Goal: Task Accomplishment & Management: Manage account settings

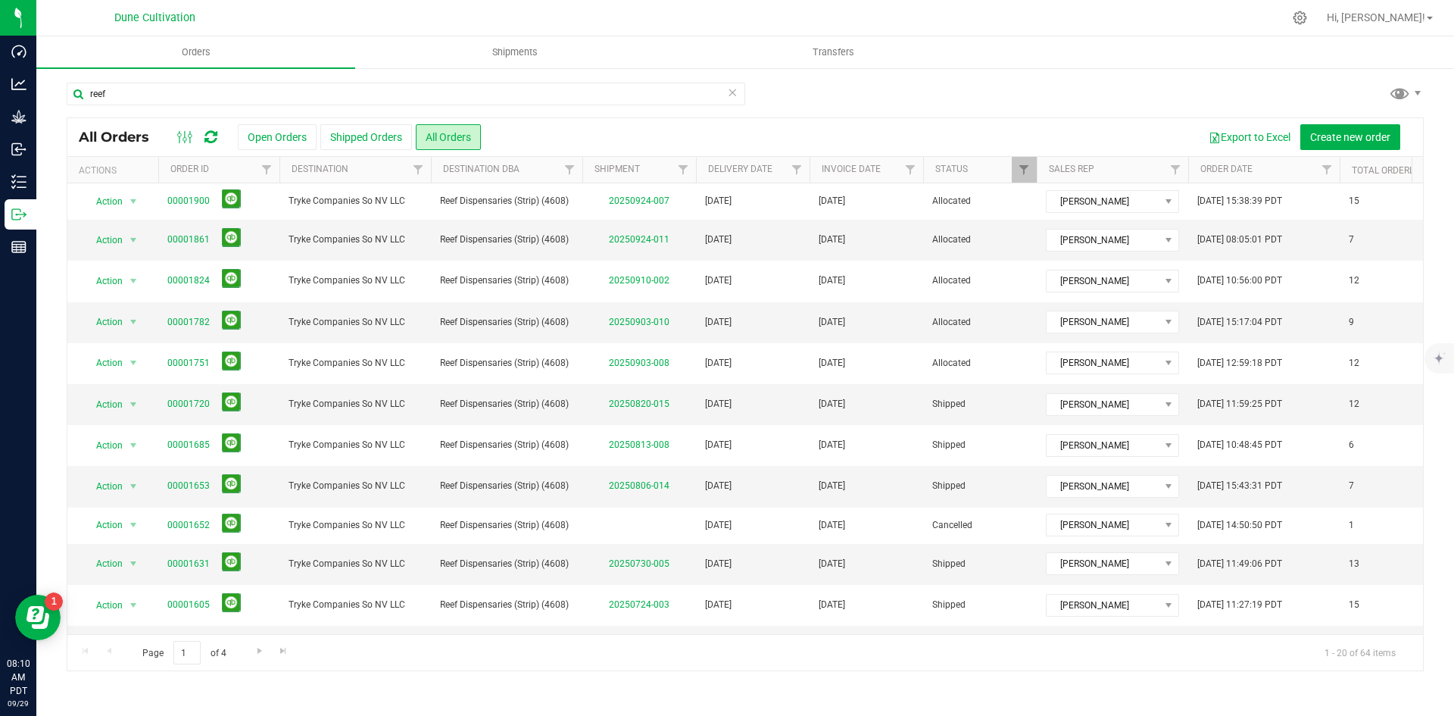
click at [728, 93] on icon at bounding box center [732, 92] width 11 height 18
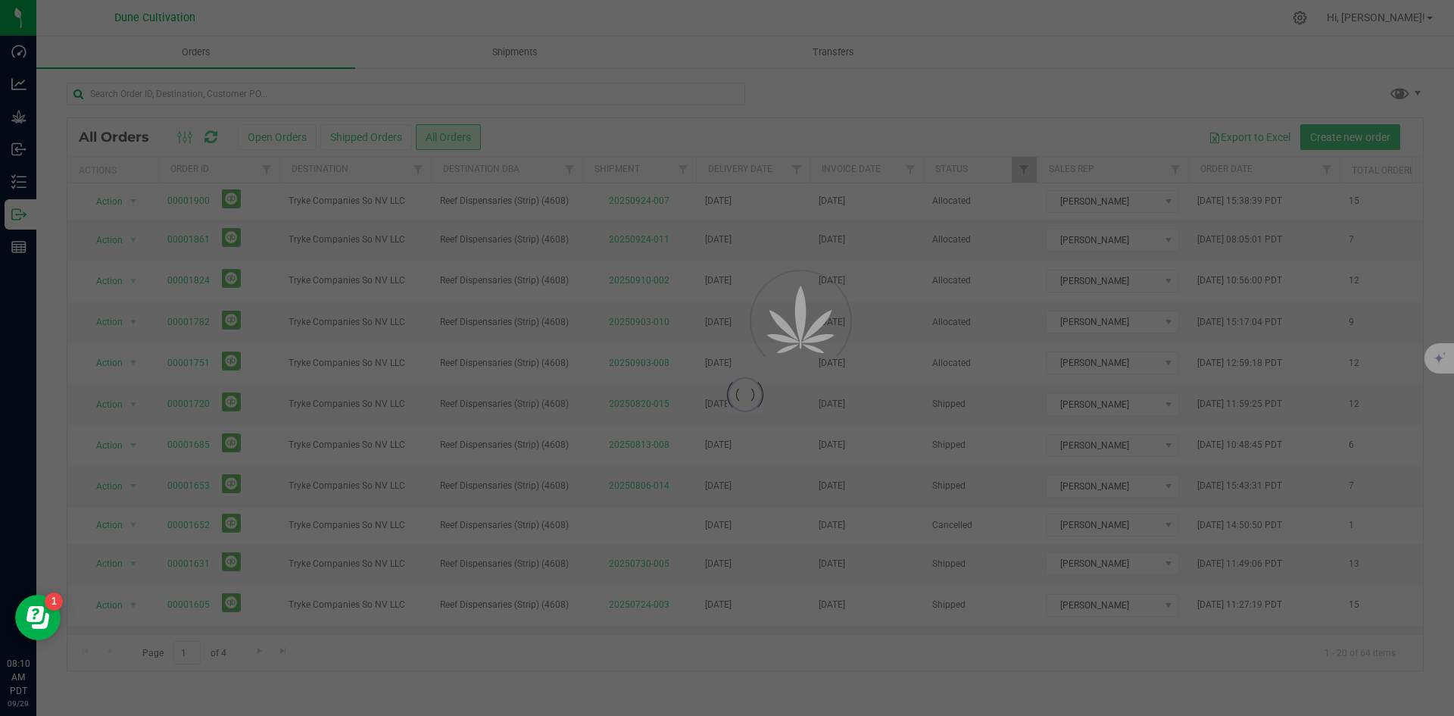
scroll to position [0, 39]
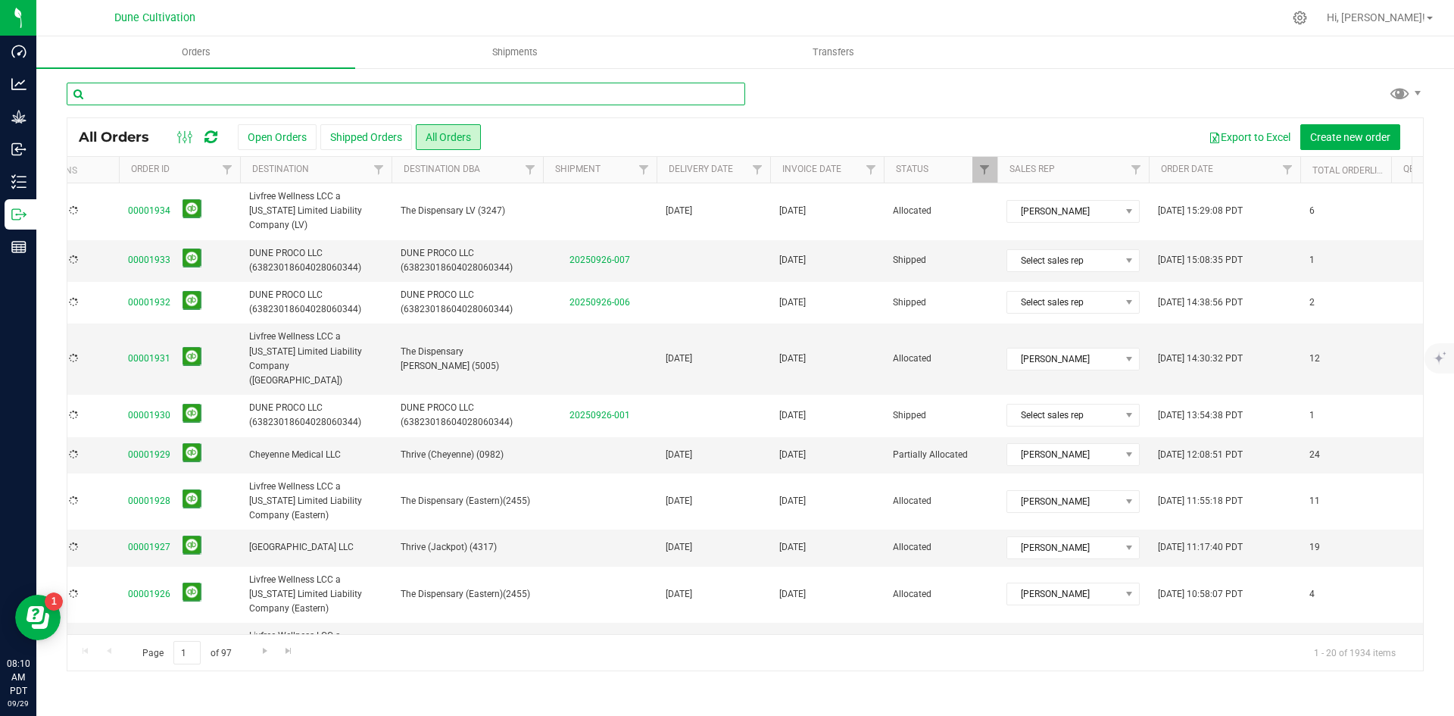
click at [402, 84] on input "text" at bounding box center [406, 94] width 679 height 23
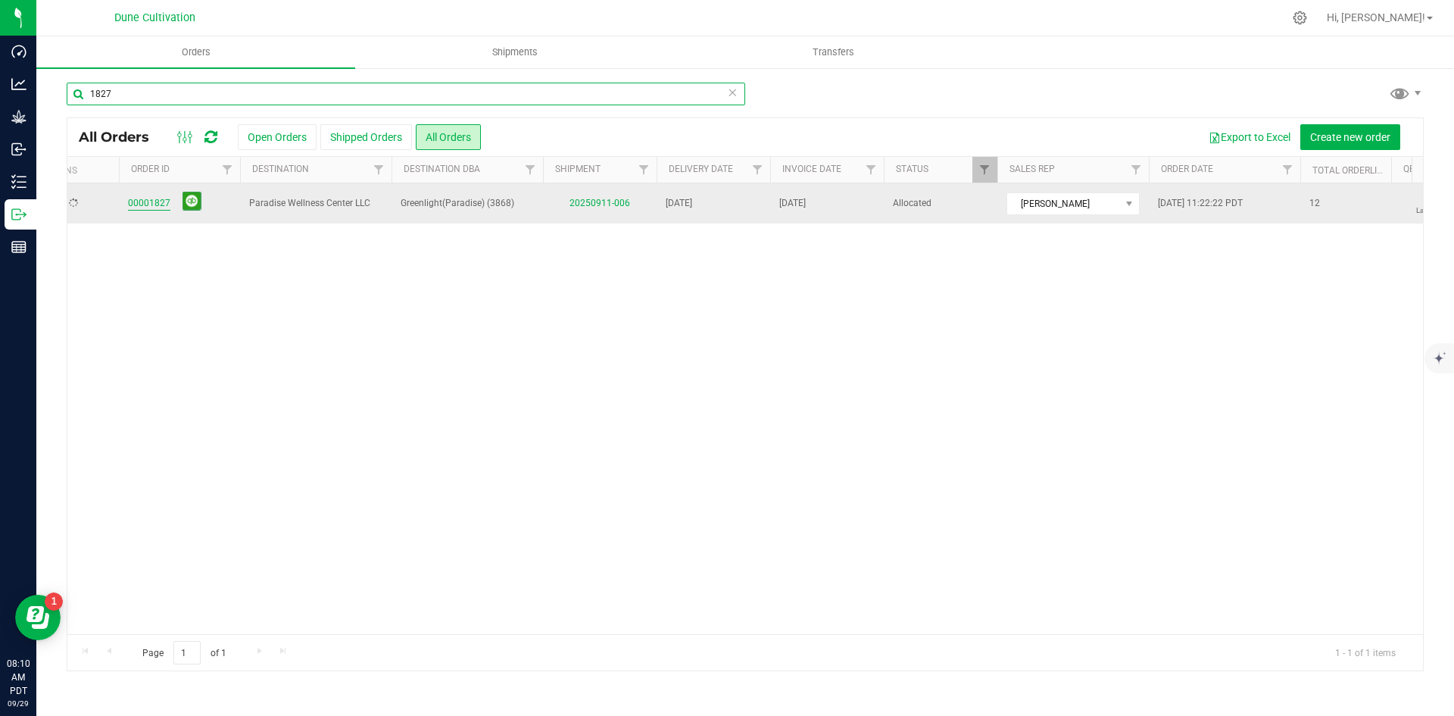
type input "1827"
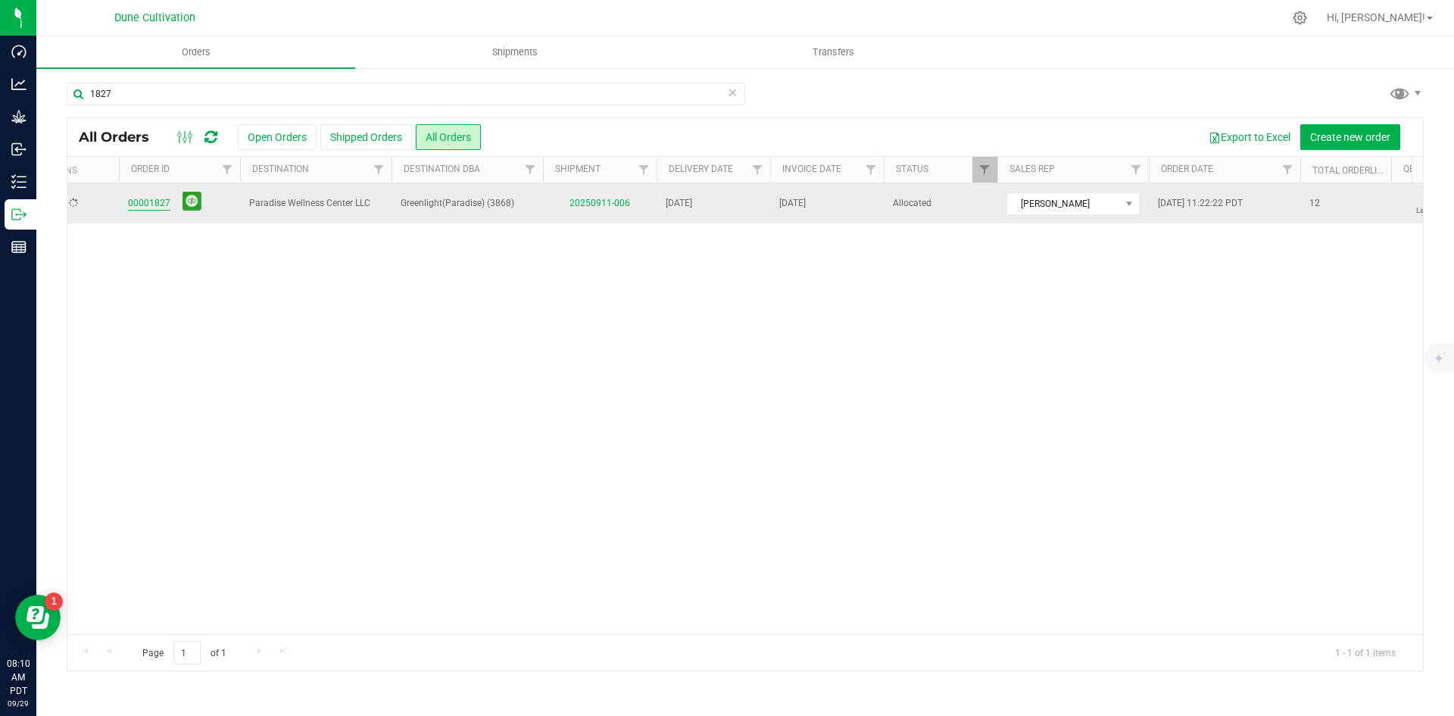
click at [148, 205] on link "00001827" at bounding box center [149, 203] width 42 height 14
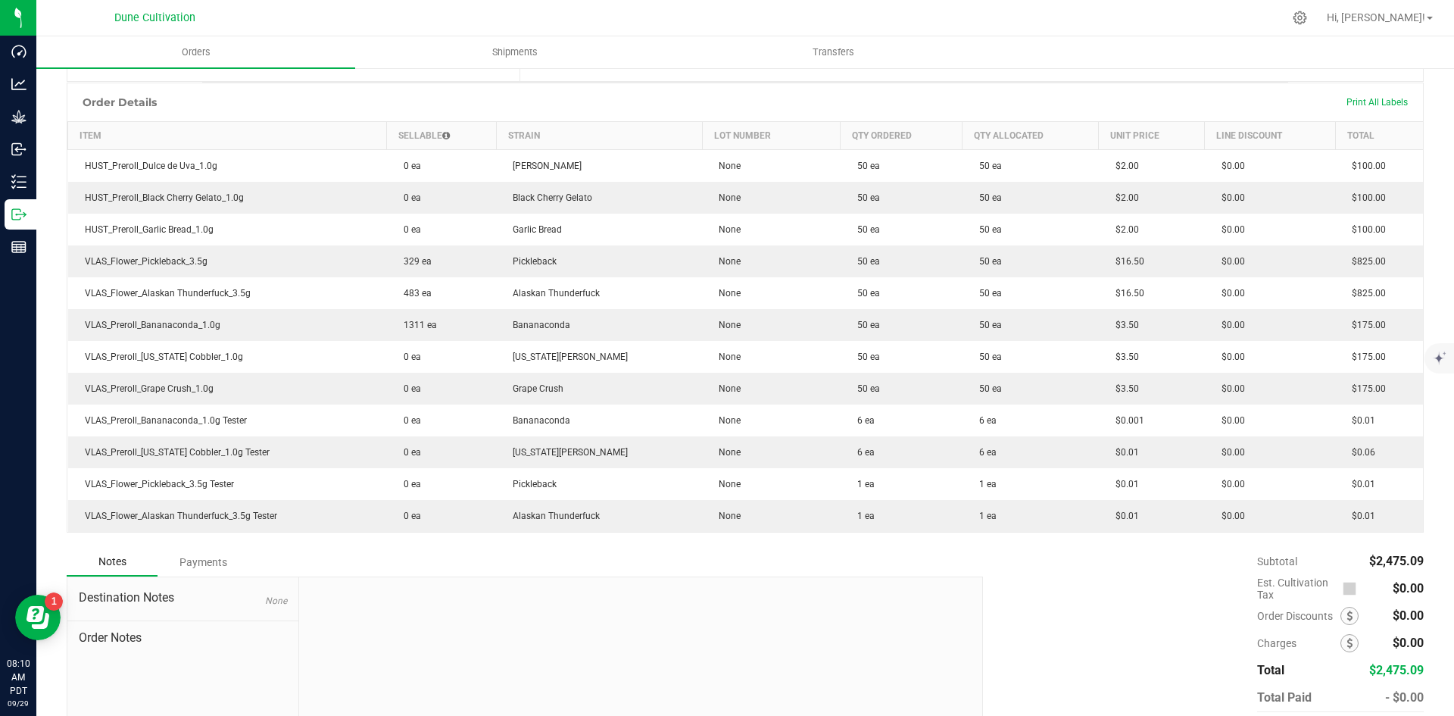
scroll to position [437, 0]
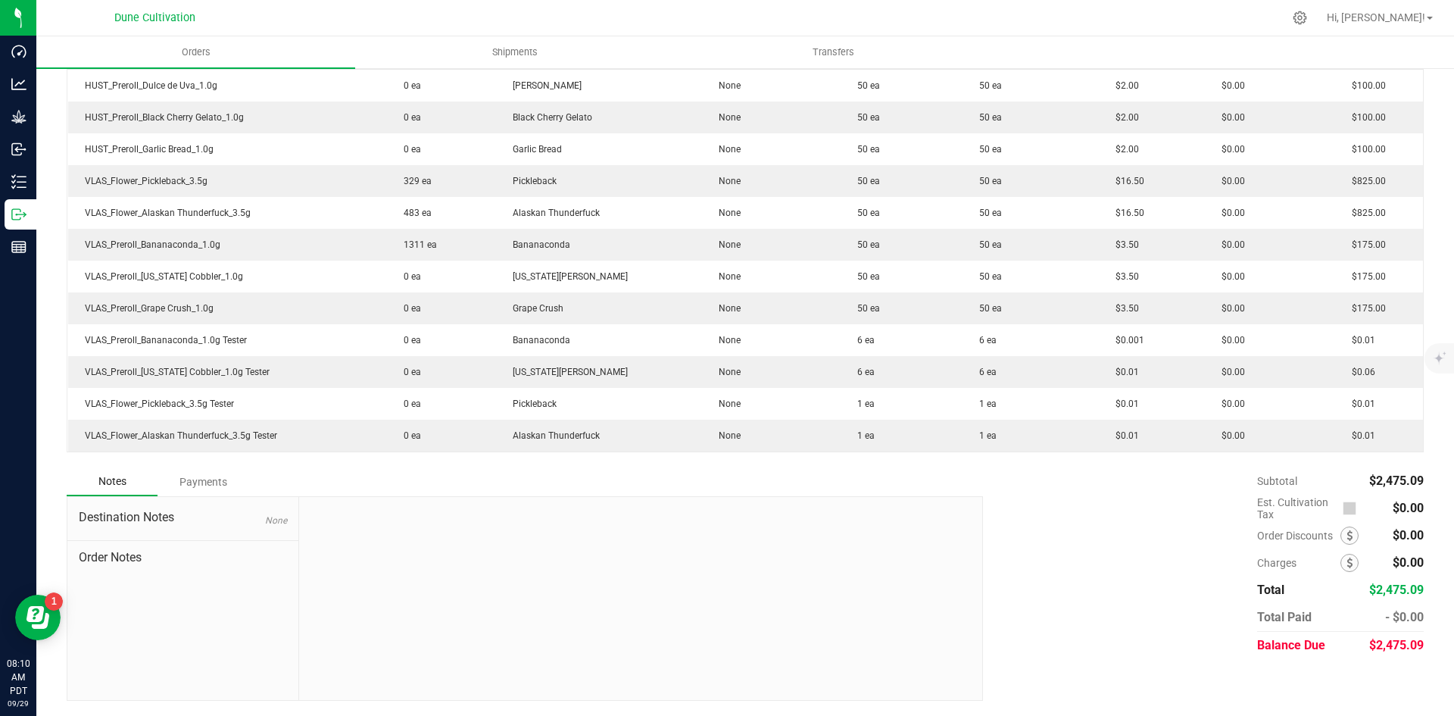
click at [1376, 644] on span "$2,475.09" at bounding box center [1397, 645] width 55 height 14
copy span "2,475.09"
click at [213, 485] on div "Payments" at bounding box center [203, 481] width 91 height 27
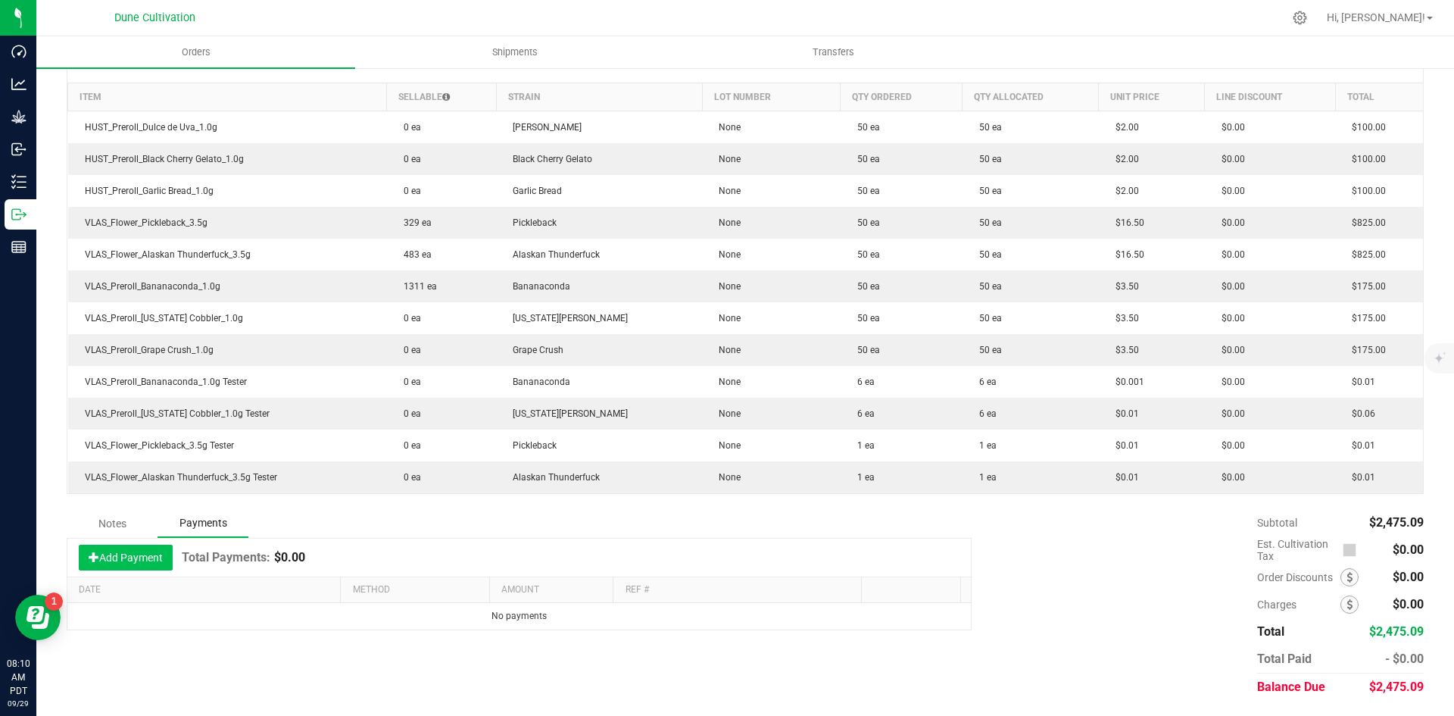
click at [164, 551] on button "Add Payment" at bounding box center [126, 558] width 94 height 26
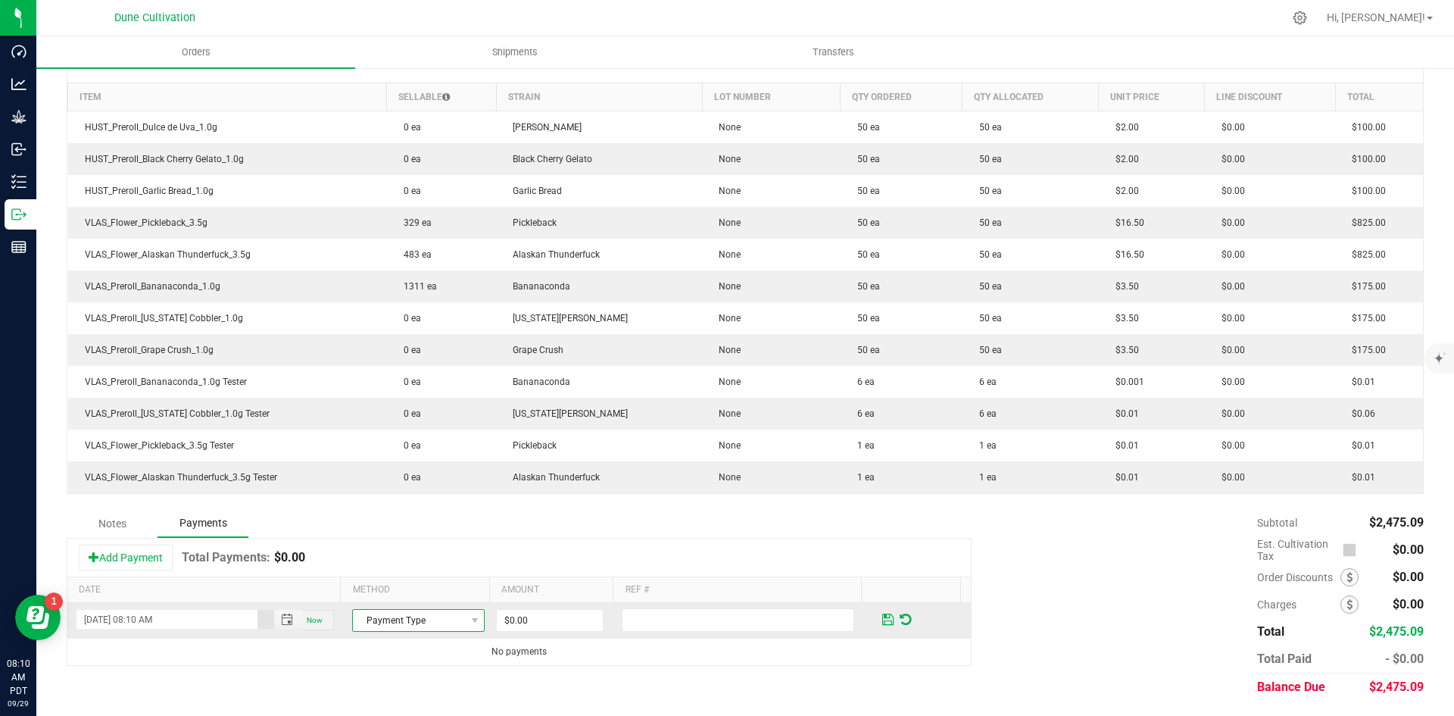
click at [382, 617] on span "Payment Type" at bounding box center [409, 620] width 112 height 21
click at [414, 576] on li "ACH & Bank Transfer" at bounding box center [412, 573] width 128 height 21
click at [530, 617] on input "0" at bounding box center [550, 620] width 106 height 21
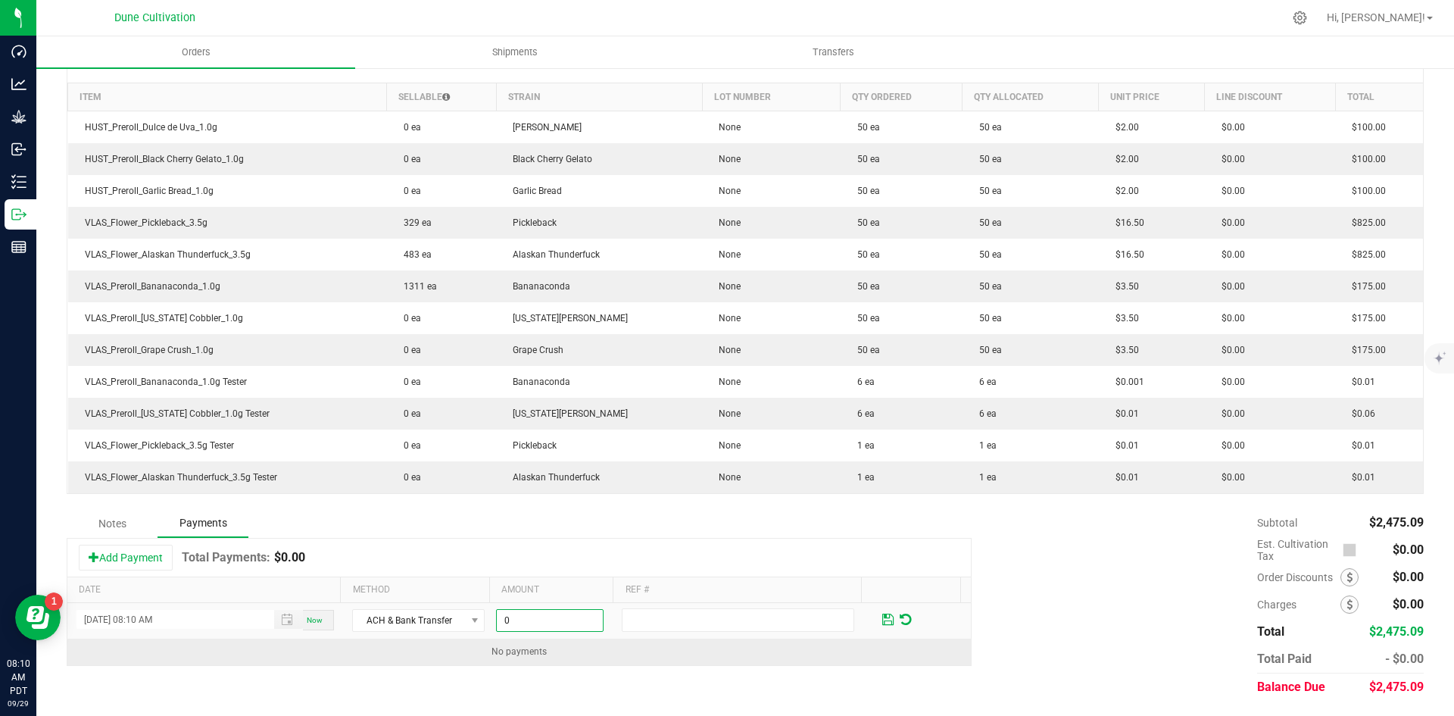
paste input "2475.09"
type input "$2,475.09"
click at [624, 655] on td "No payments" at bounding box center [519, 652] width 904 height 27
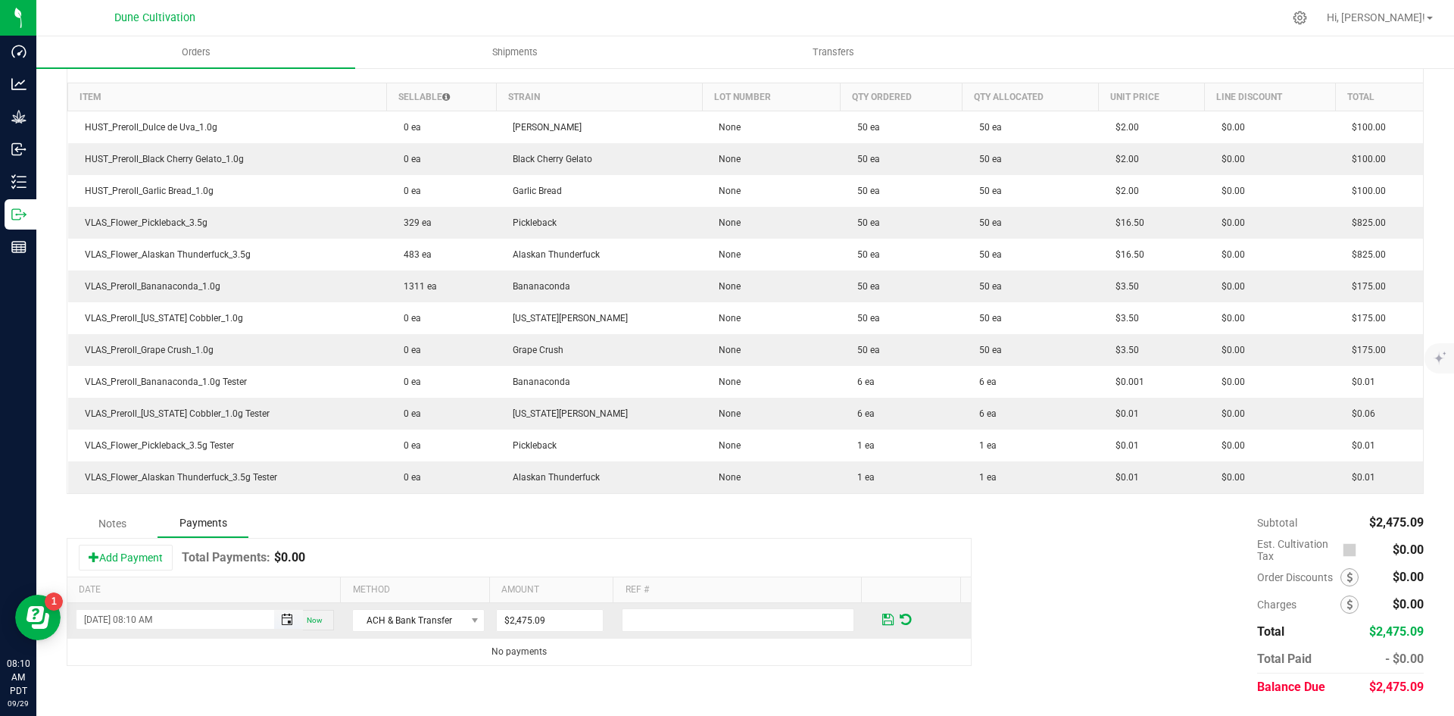
click at [281, 617] on span "Toggle popup" at bounding box center [287, 620] width 12 height 12
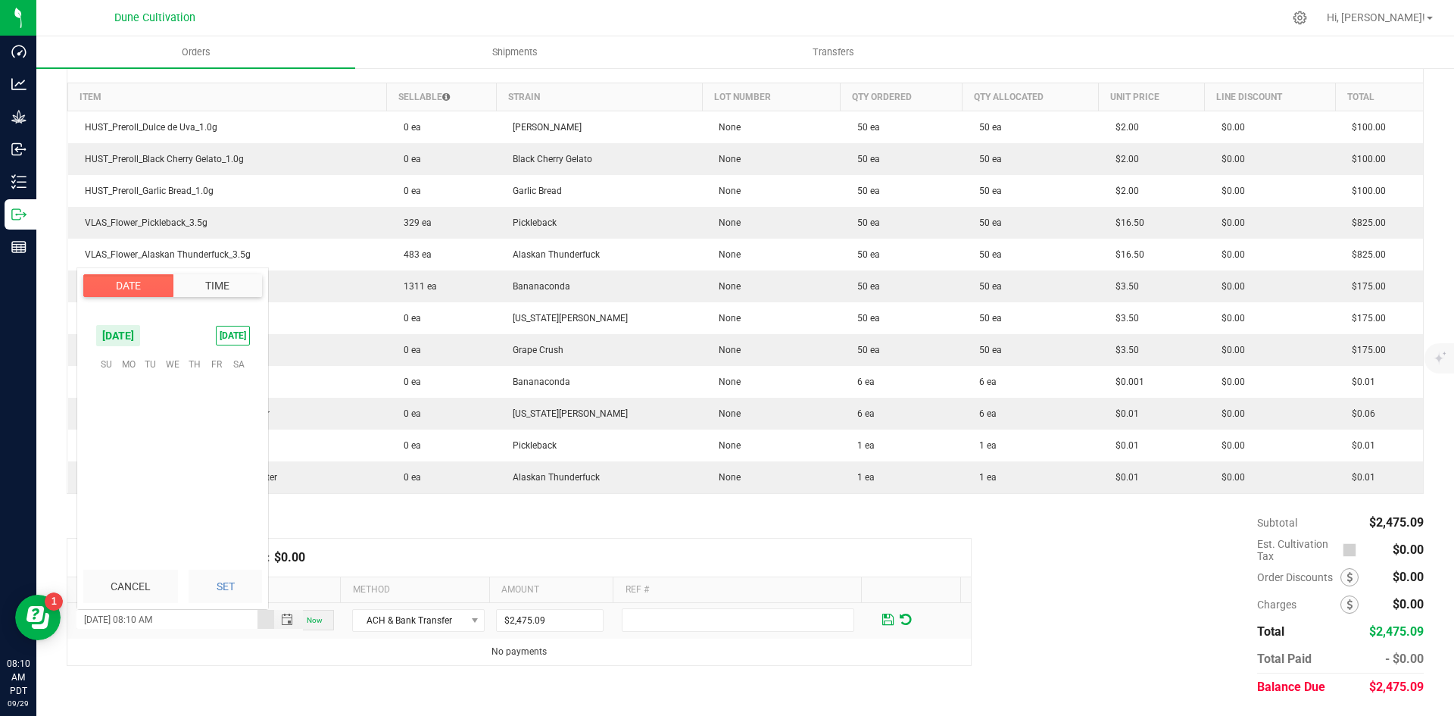
scroll to position [206, 0]
click at [217, 464] on span "26" at bounding box center [217, 456] width 22 height 23
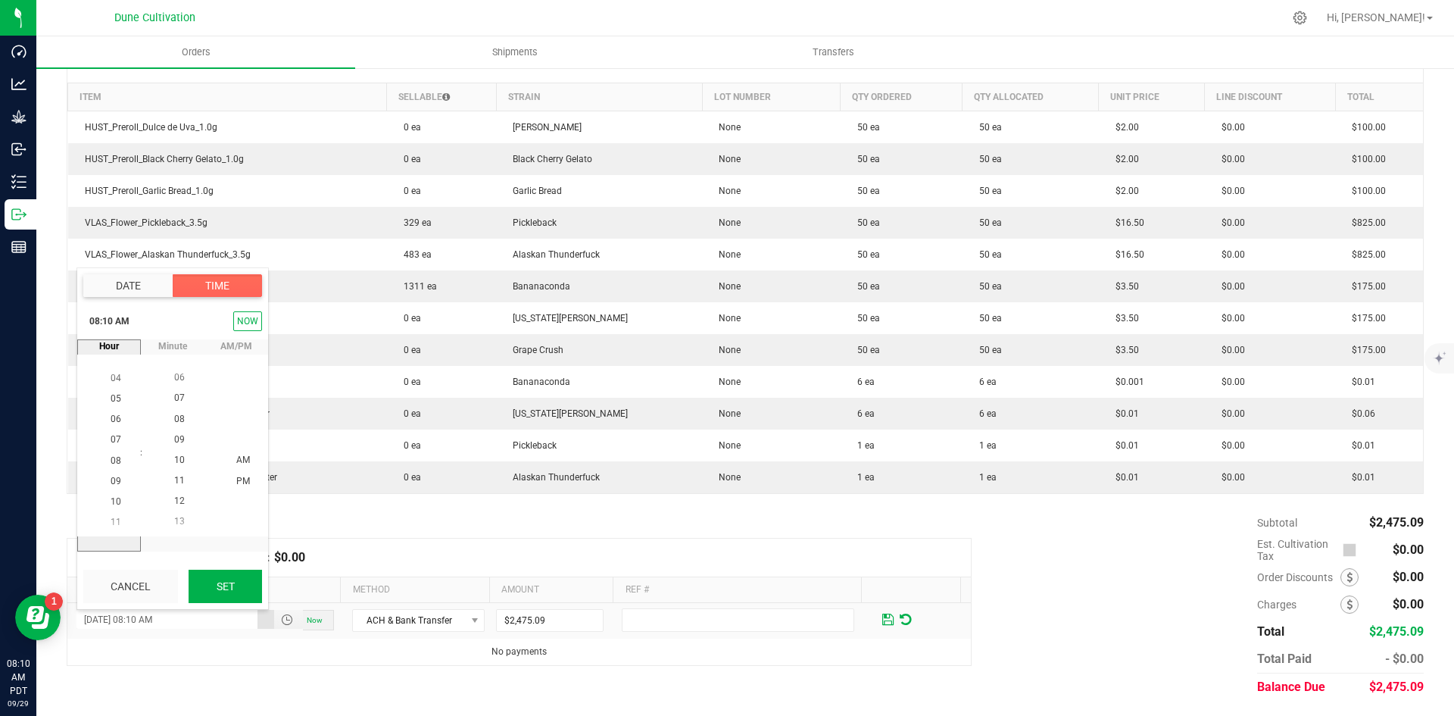
click at [239, 576] on button "Set" at bounding box center [225, 586] width 73 height 33
type input "[DATE] 08:10 AM"
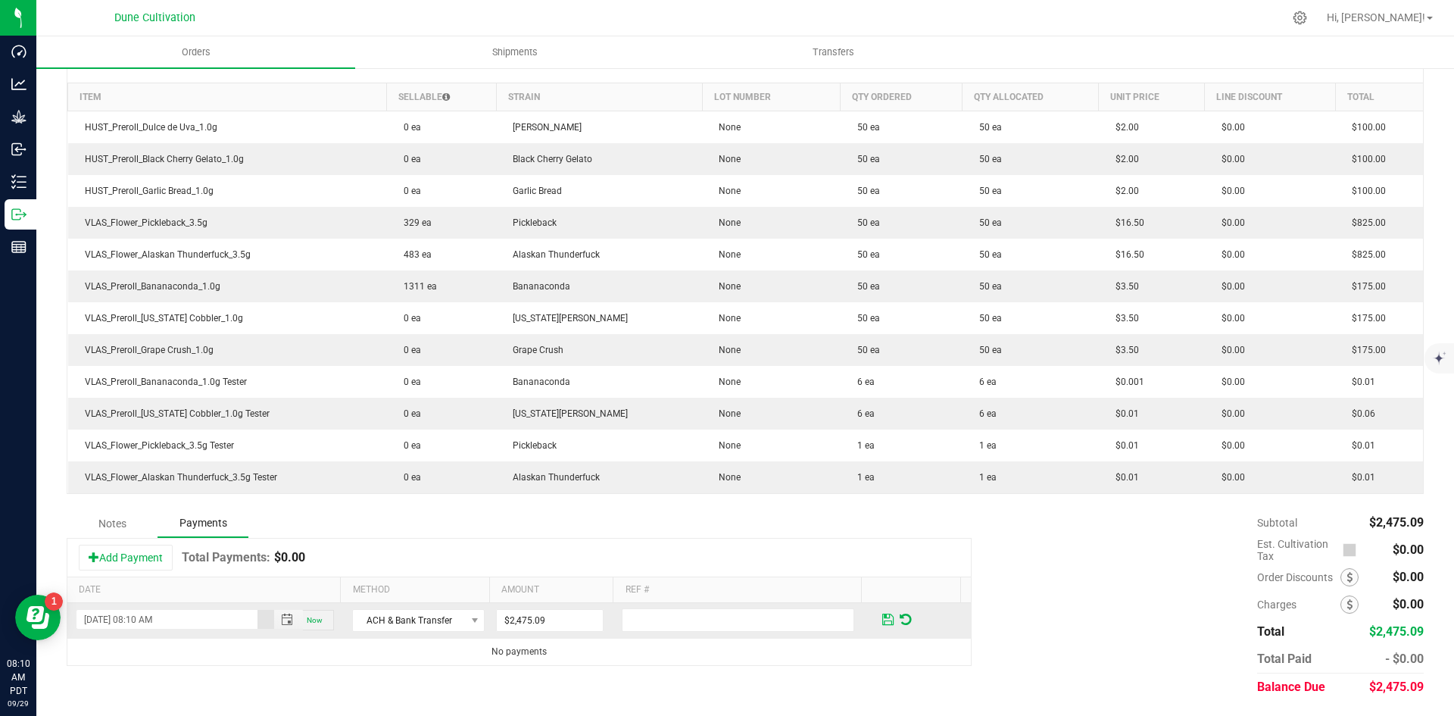
click at [883, 617] on span at bounding box center [888, 620] width 11 height 14
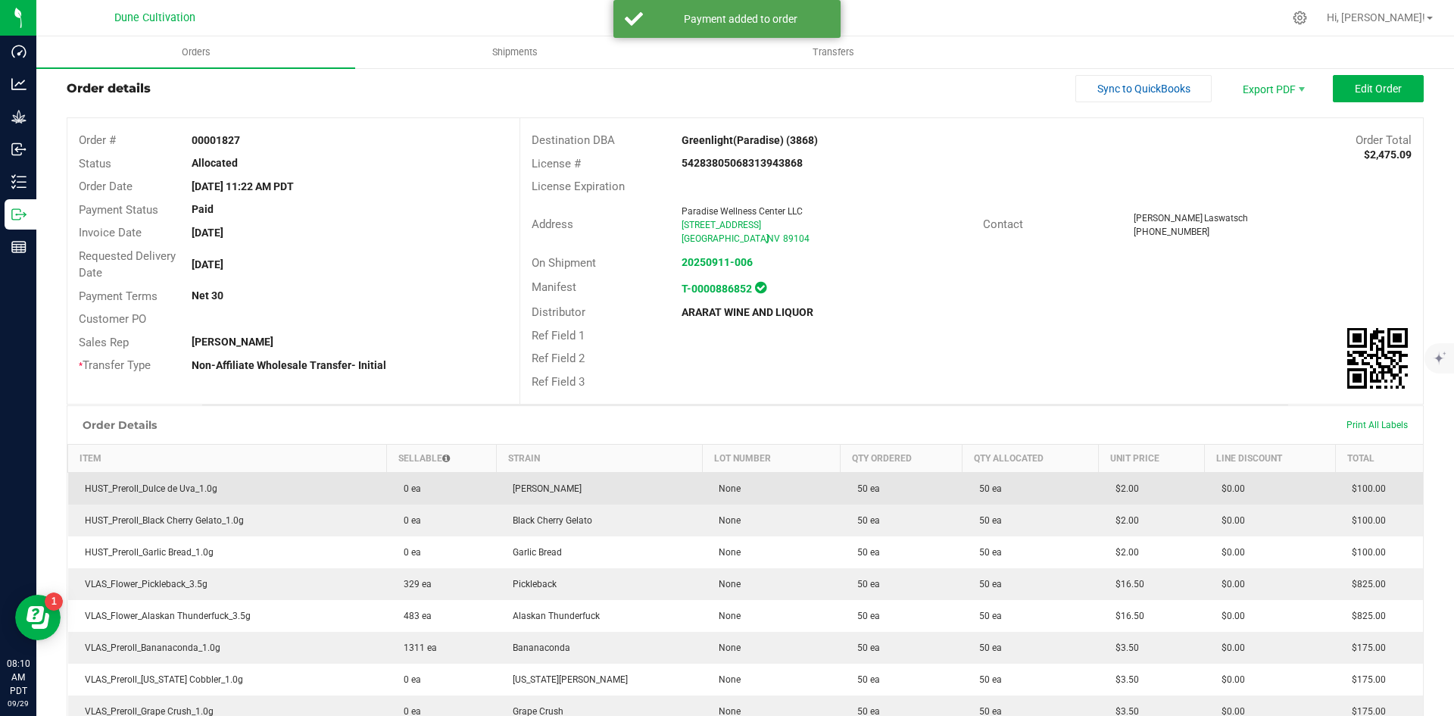
scroll to position [0, 0]
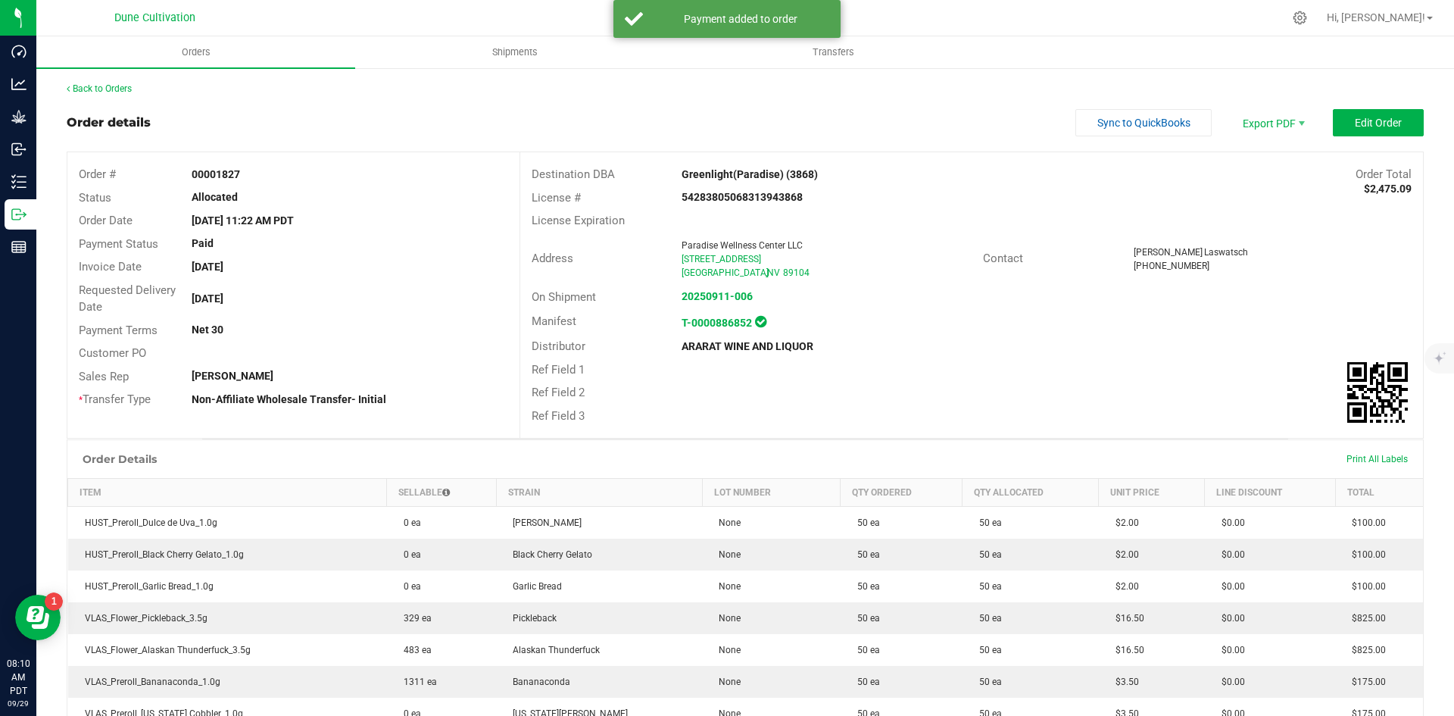
click at [120, 80] on div "Back to Orders Order details Sync to QuickBooks Export PDF Edit Order Order # 0…" at bounding box center [745, 589] width 1418 height 1045
click at [116, 90] on link "Back to Orders" at bounding box center [99, 88] width 65 height 11
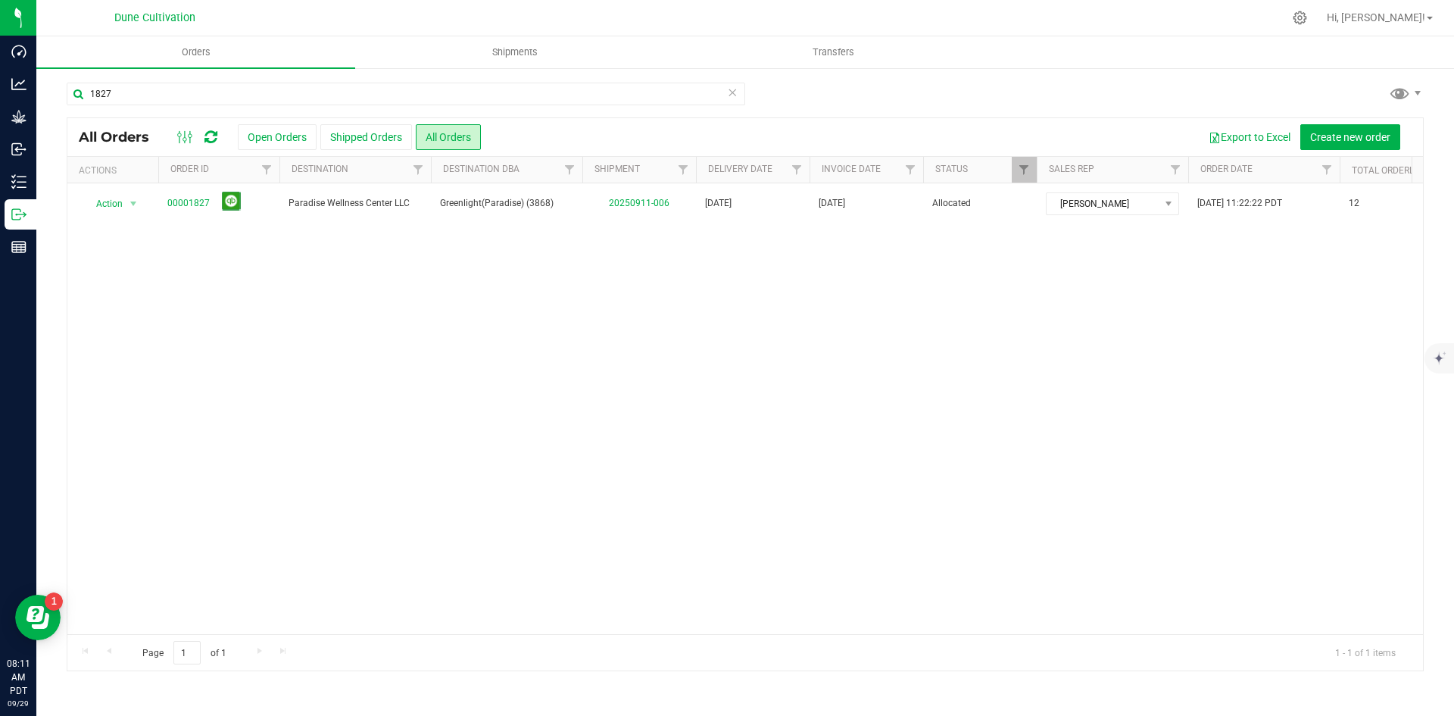
click at [727, 95] on icon at bounding box center [732, 92] width 11 height 18
